Goal: Information Seeking & Learning: Understand process/instructions

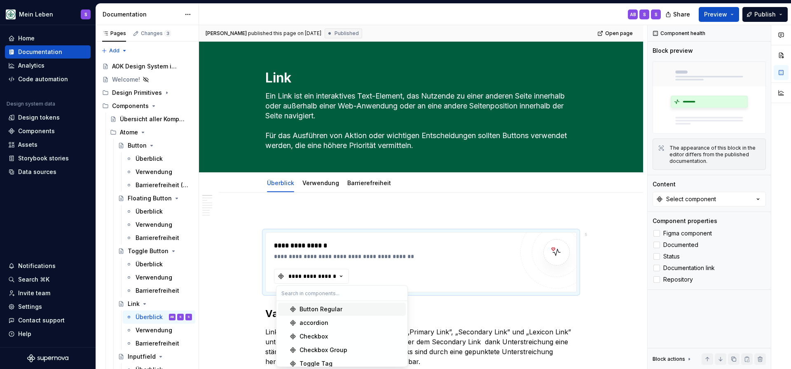
scroll to position [17, 0]
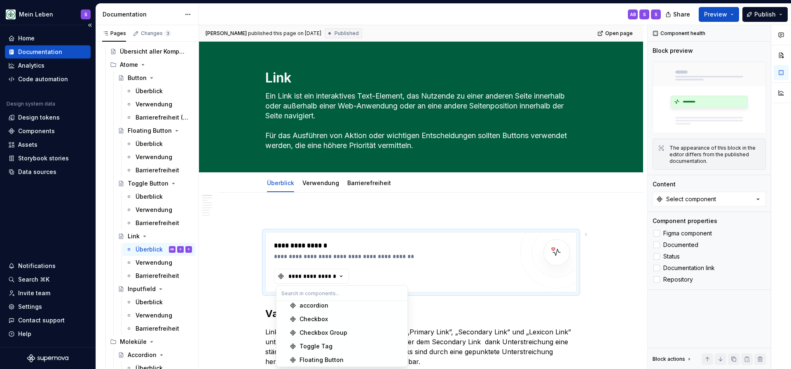
click at [49, 53] on div "Documentation" at bounding box center [40, 52] width 44 height 8
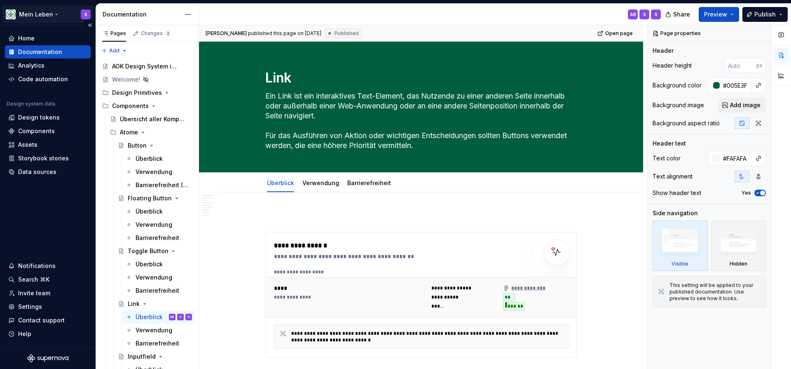
click at [56, 16] on html "Mein Leben S Home Documentation Analytics Code automation Design system data De…" at bounding box center [395, 184] width 791 height 369
click at [264, 12] on html "Mein Leben S Home Documentation Analytics Code automation Design system data De…" at bounding box center [395, 184] width 791 height 369
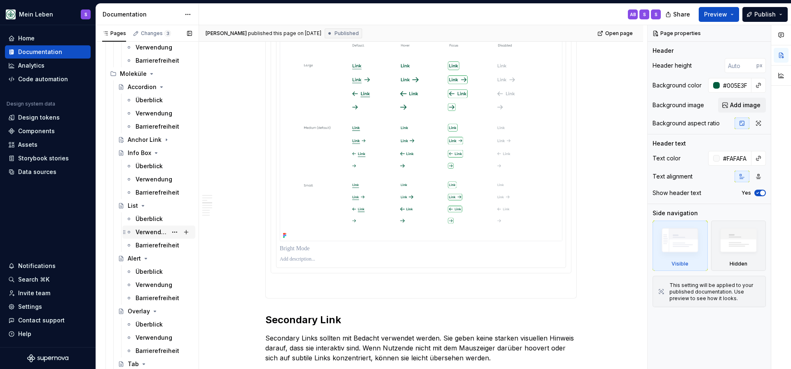
scroll to position [339, 0]
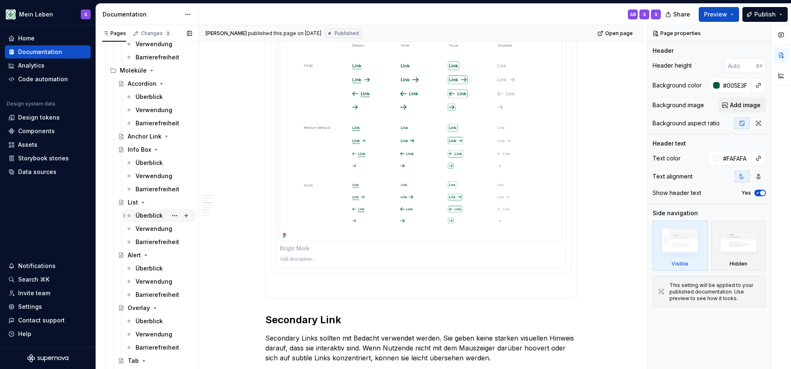
click at [156, 215] on div "Überblick" at bounding box center [148, 215] width 27 height 8
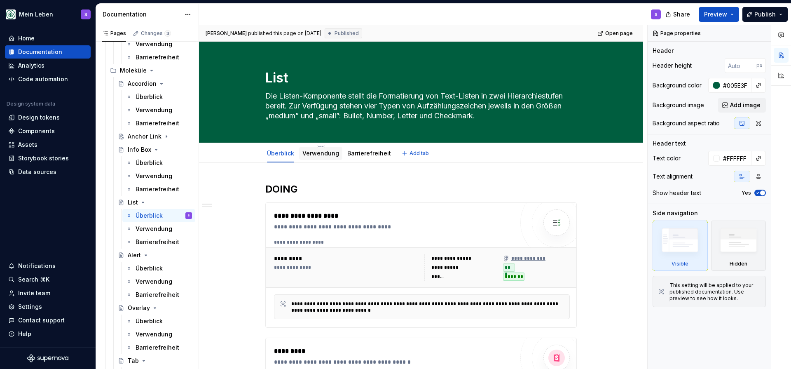
click at [327, 154] on link "Verwendung" at bounding box center [320, 152] width 37 height 7
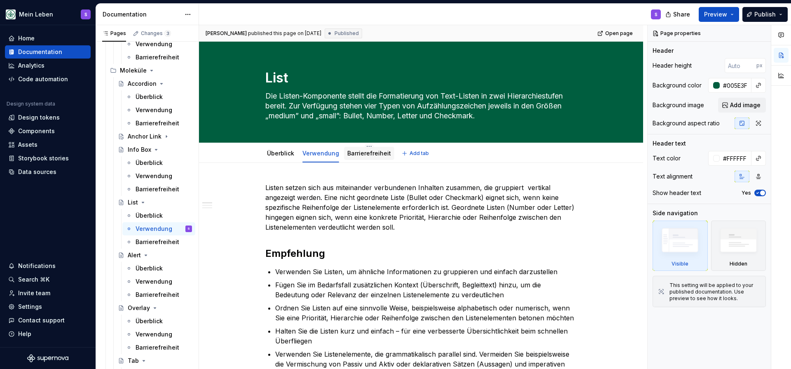
click at [373, 154] on link "Barrierefreiheit" at bounding box center [369, 152] width 44 height 7
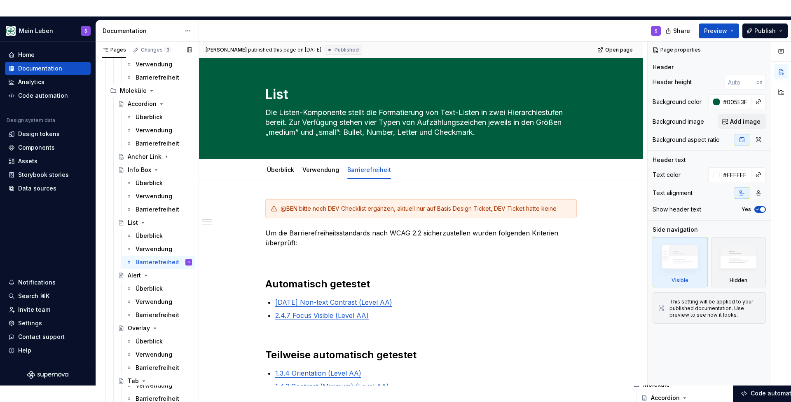
scroll to position [333, 0]
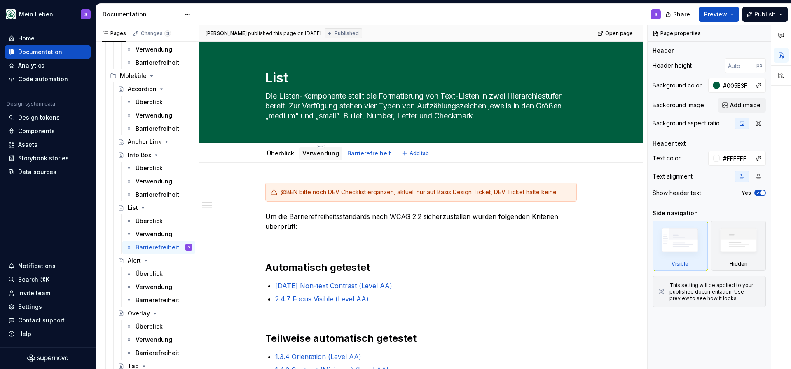
click at [324, 153] on link "Verwendung" at bounding box center [320, 152] width 37 height 7
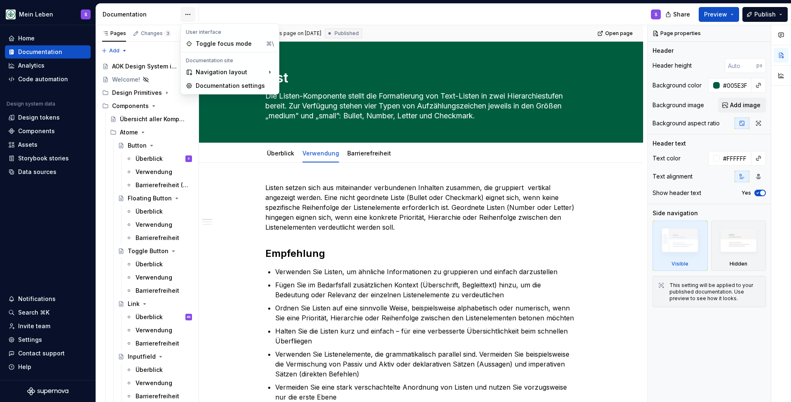
click at [186, 16] on html "Mein Leben S Home Documentation Analytics Code automation Design system data De…" at bounding box center [395, 201] width 791 height 402
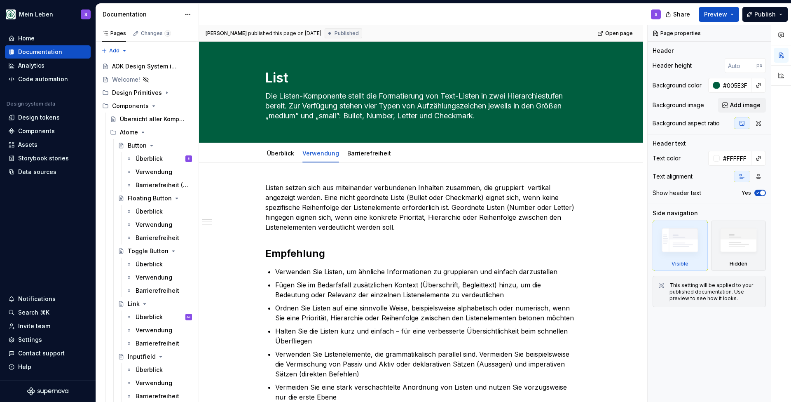
click at [187, 16] on html "Mein Leben S Home Documentation Analytics Code automation Design system data De…" at bounding box center [395, 201] width 791 height 402
click at [121, 52] on div "Pages Changes 3 Add Accessibility guide for tree Page tree. Navigate the tree w…" at bounding box center [147, 215] width 103 height 380
click at [122, 50] on div "Pages Changes 3 Add Accessibility guide for tree Page tree. Navigate the tree w…" at bounding box center [147, 215] width 103 height 380
click at [142, 131] on icon "Page tree" at bounding box center [143, 132] width 7 height 7
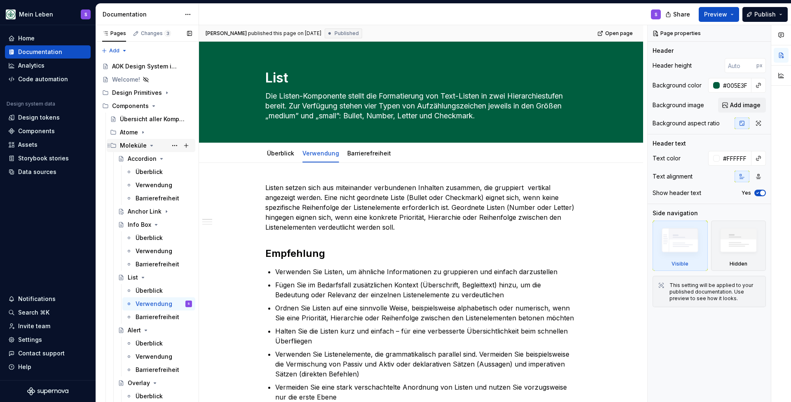
click at [148, 146] on icon "Page tree" at bounding box center [151, 145] width 7 height 7
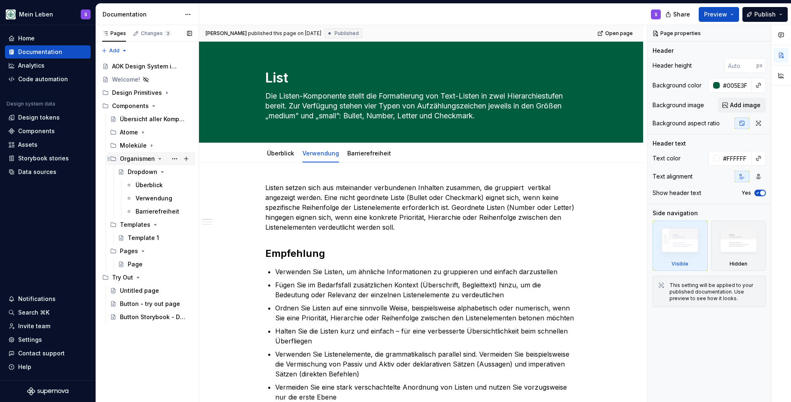
click at [154, 157] on div "Organismen" at bounding box center [156, 159] width 72 height 12
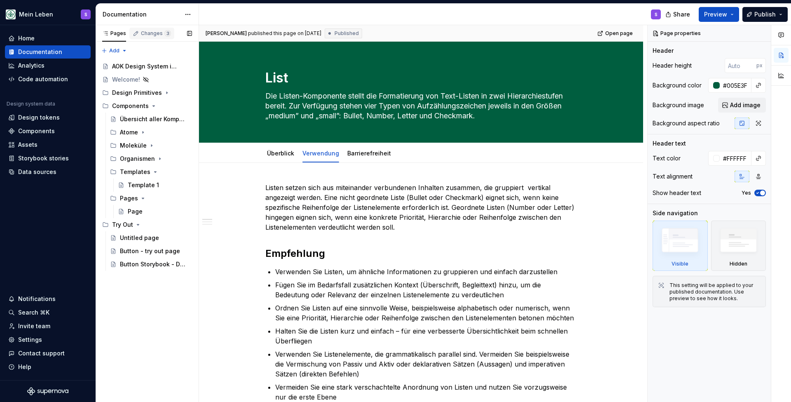
click at [149, 33] on div "Changes 3" at bounding box center [156, 33] width 30 height 7
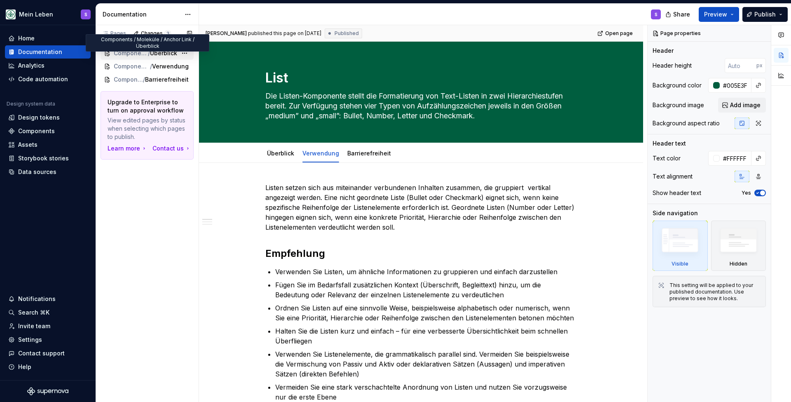
click at [135, 54] on span "Components / Moleküle / Anchor Link" at bounding box center [131, 53] width 34 height 8
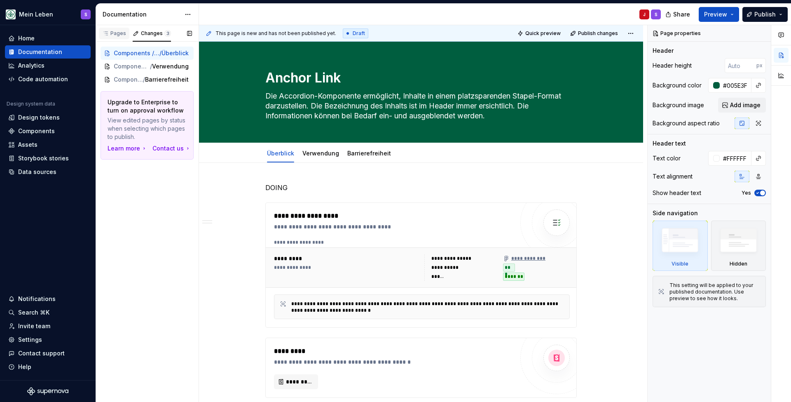
click at [117, 33] on div "Pages" at bounding box center [114, 33] width 24 height 7
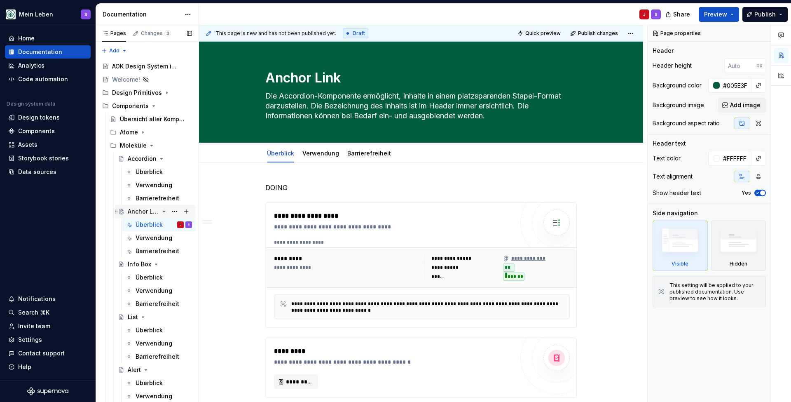
click at [164, 210] on icon "Page tree" at bounding box center [164, 211] width 7 height 7
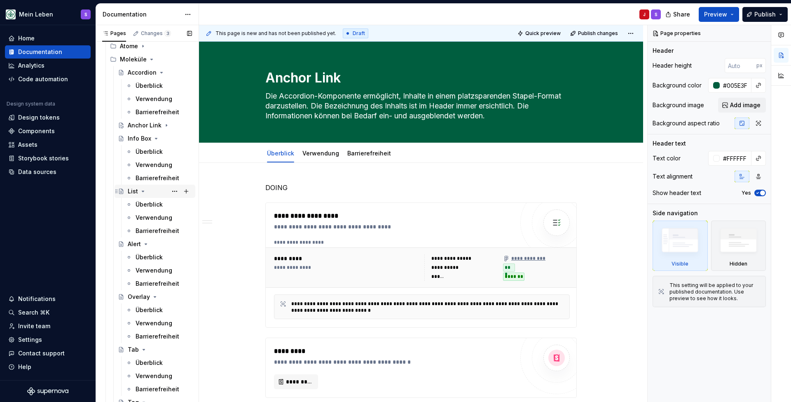
scroll to position [86, 0]
click at [142, 191] on icon "Page tree" at bounding box center [143, 190] width 7 height 7
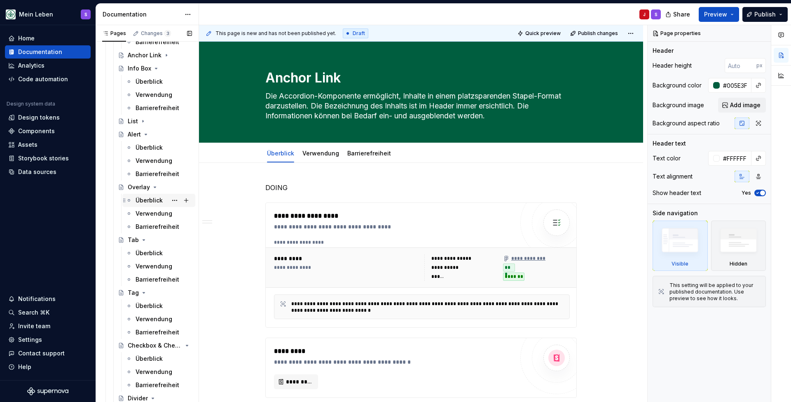
scroll to position [159, 0]
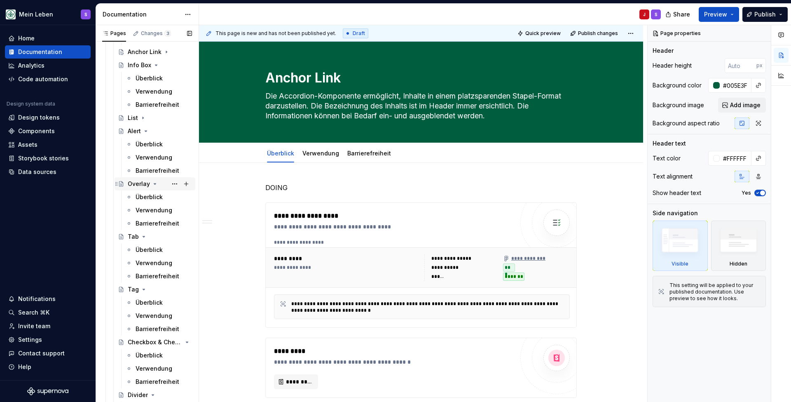
click at [155, 182] on icon "Page tree" at bounding box center [155, 183] width 7 height 7
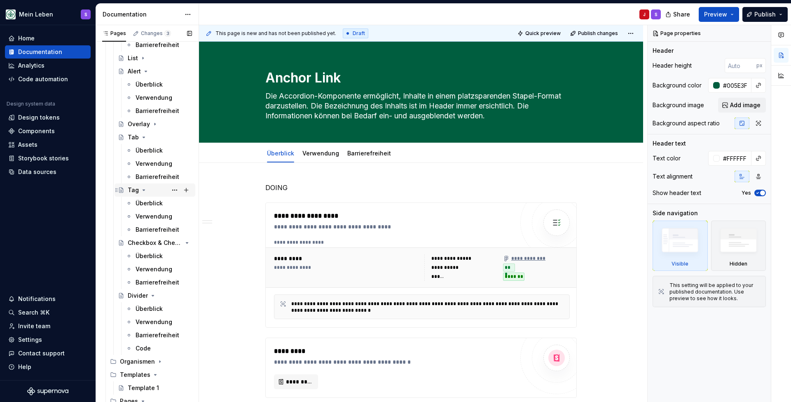
scroll to position [222, 0]
click at [143, 186] on icon "Page tree" at bounding box center [143, 187] width 7 height 7
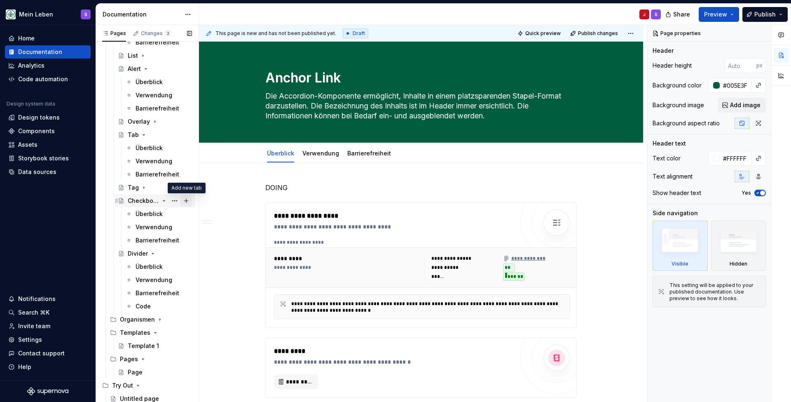
click at [187, 199] on button "Page tree" at bounding box center [186, 201] width 12 height 12
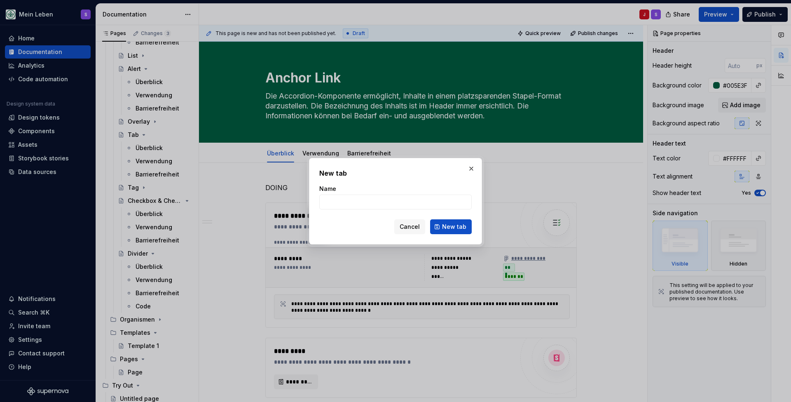
drag, startPoint x: 416, startPoint y: 225, endPoint x: 403, endPoint y: 224, distance: 13.2
click at [416, 224] on span "Cancel" at bounding box center [409, 226] width 20 height 8
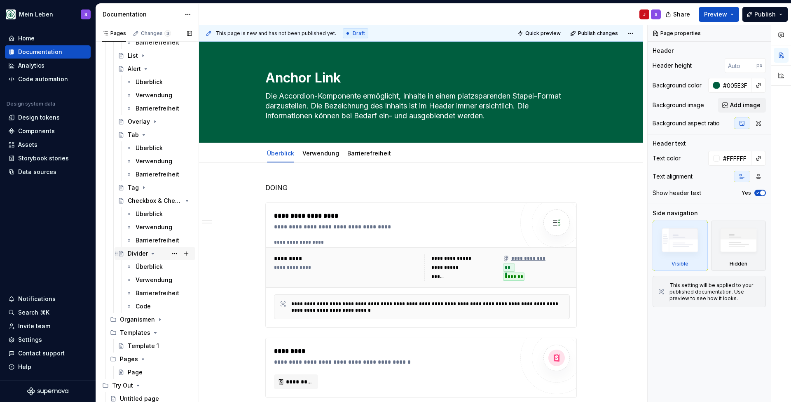
click at [152, 254] on icon "Page tree" at bounding box center [153, 253] width 2 height 1
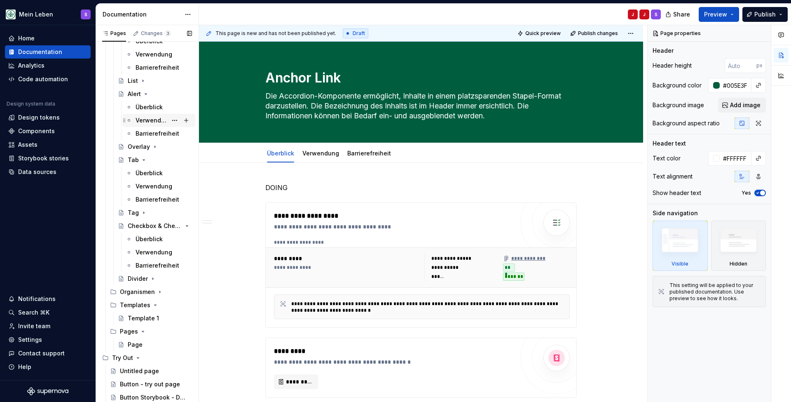
scroll to position [196, 0]
click at [173, 331] on button "Page tree" at bounding box center [175, 331] width 12 height 12
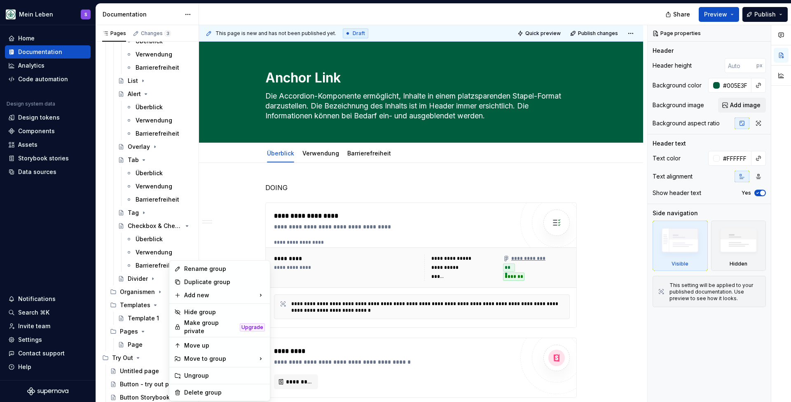
type textarea "*"
